Goal: Register for event/course

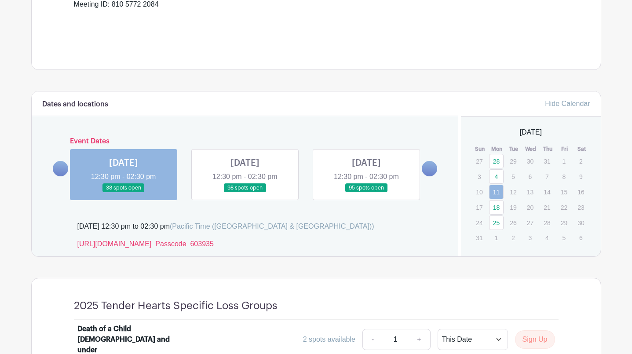
scroll to position [354, 0]
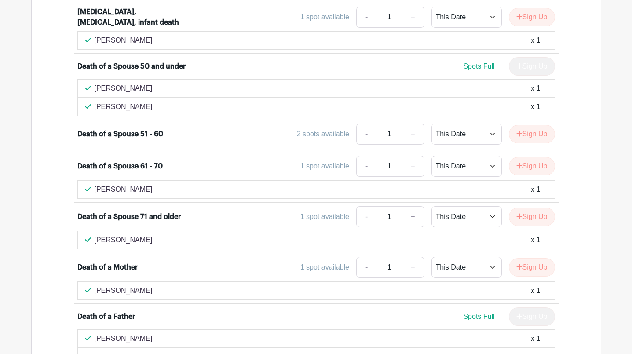
scroll to position [919, 0]
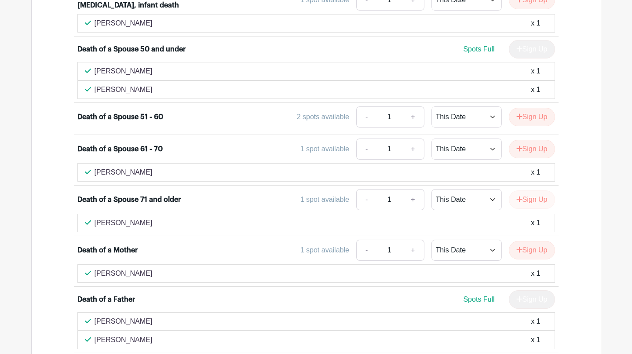
click at [534, 190] on button "Sign Up" at bounding box center [531, 199] width 46 height 18
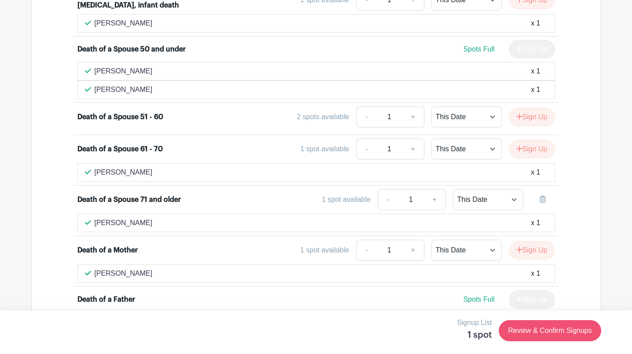
click at [552, 331] on link "Review & Confirm Signups" at bounding box center [549, 330] width 102 height 21
click at [531, 330] on link "Review & Confirm Signups" at bounding box center [549, 330] width 102 height 21
click at [556, 326] on link "Review & Confirm Signups" at bounding box center [549, 330] width 102 height 21
click at [529, 330] on link "Review & Confirm Signups" at bounding box center [549, 330] width 102 height 21
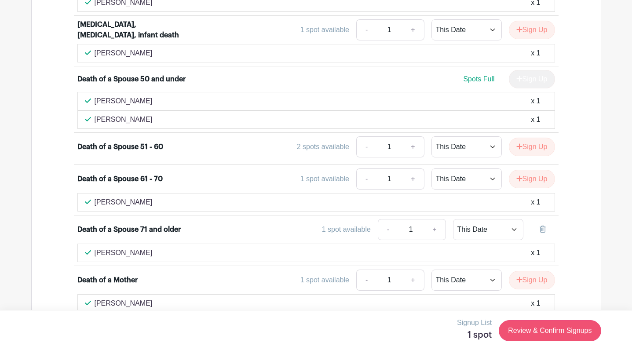
scroll to position [889, 0]
click at [541, 226] on icon at bounding box center [542, 229] width 6 height 7
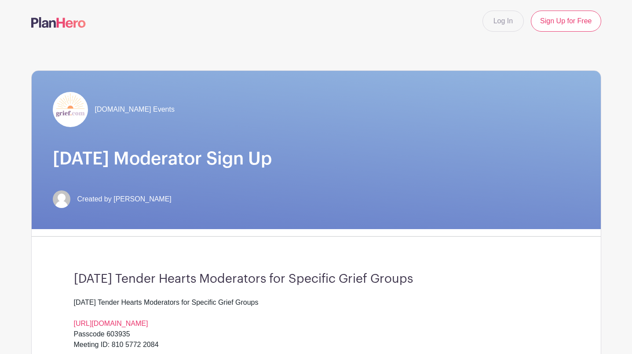
scroll to position [0, 0]
